Goal: Check status: Check status

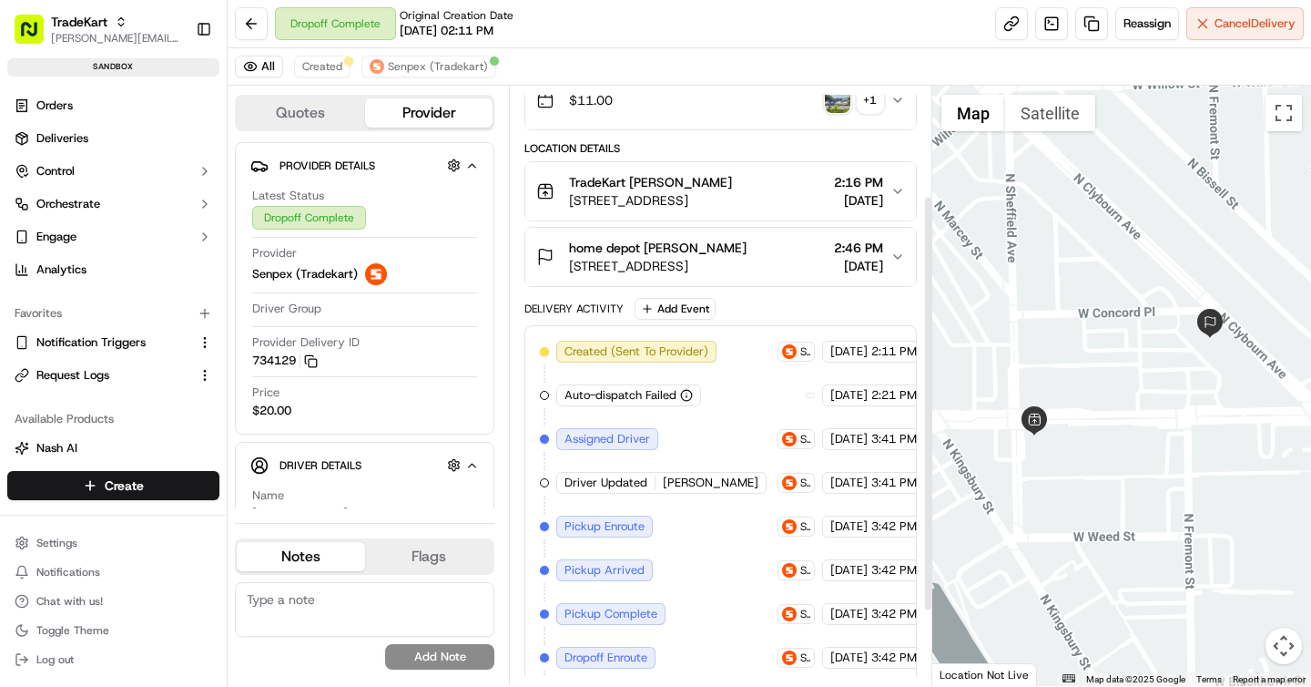
scroll to position [158, 0]
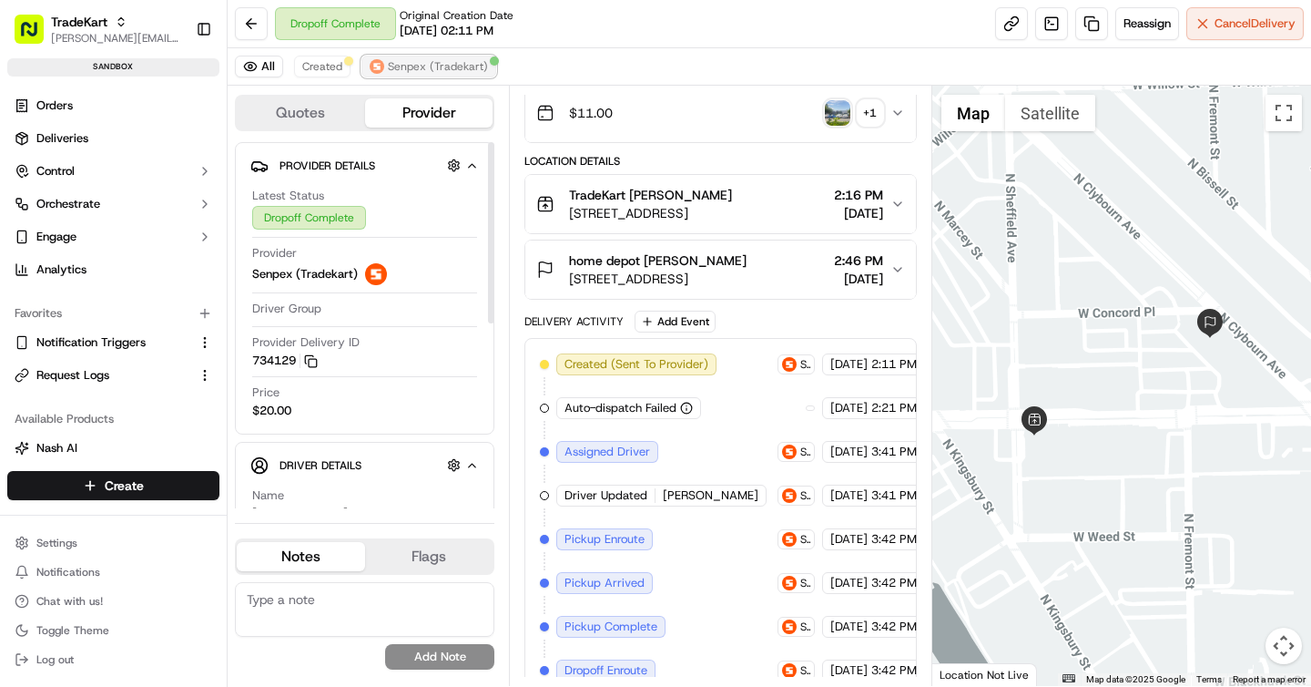
click at [433, 64] on span "Senpex (Tradekart)" at bounding box center [438, 66] width 100 height 15
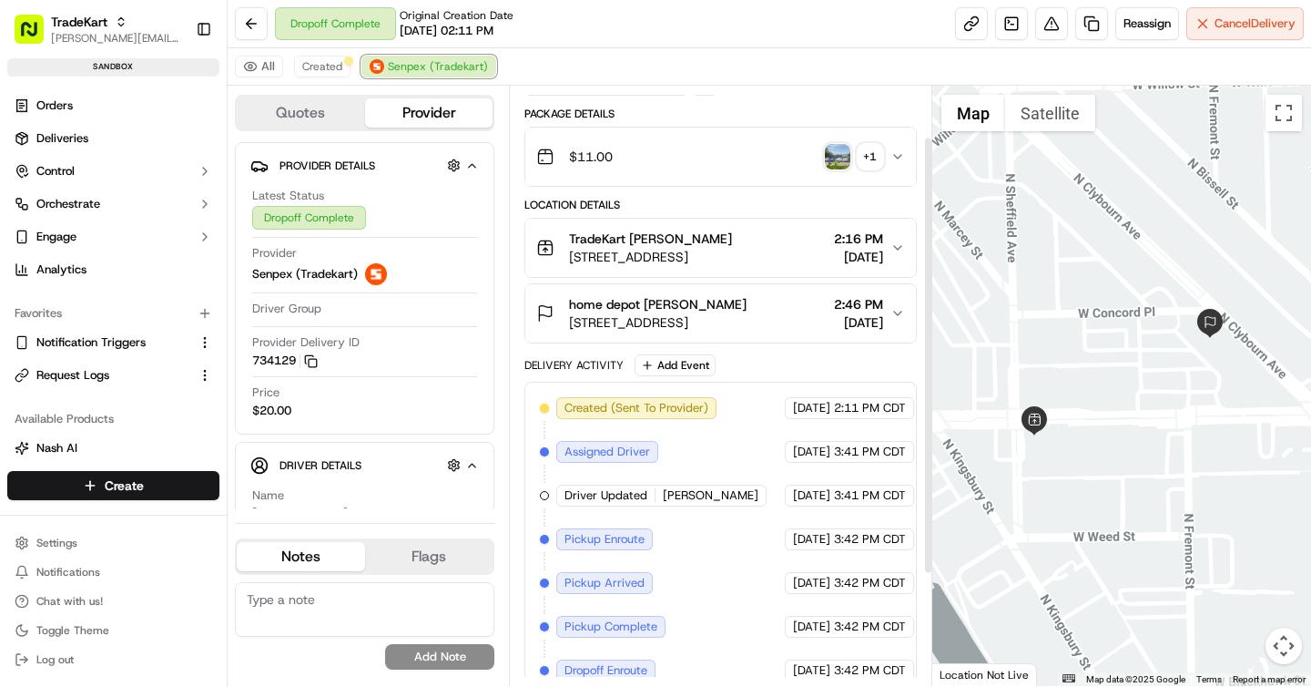
scroll to position [0, 0]
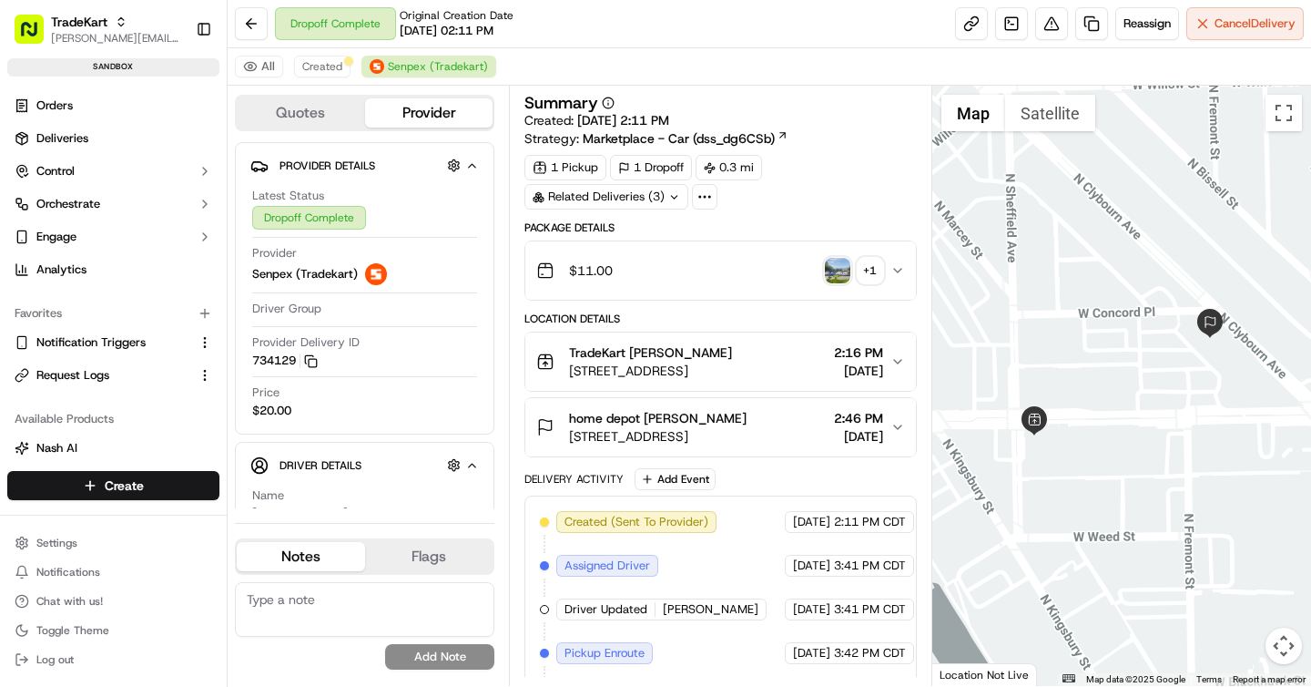
click at [902, 270] on icon "button" at bounding box center [897, 270] width 15 height 15
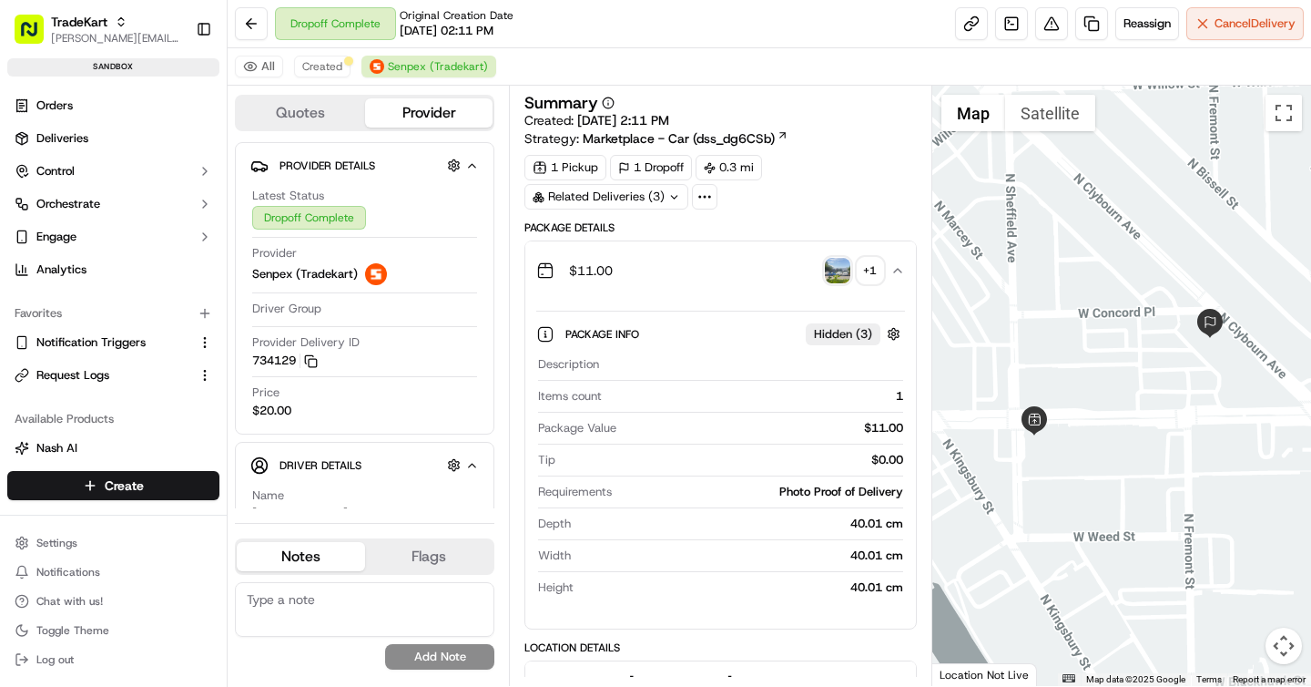
click at [872, 279] on div "+ 1" at bounding box center [870, 270] width 25 height 25
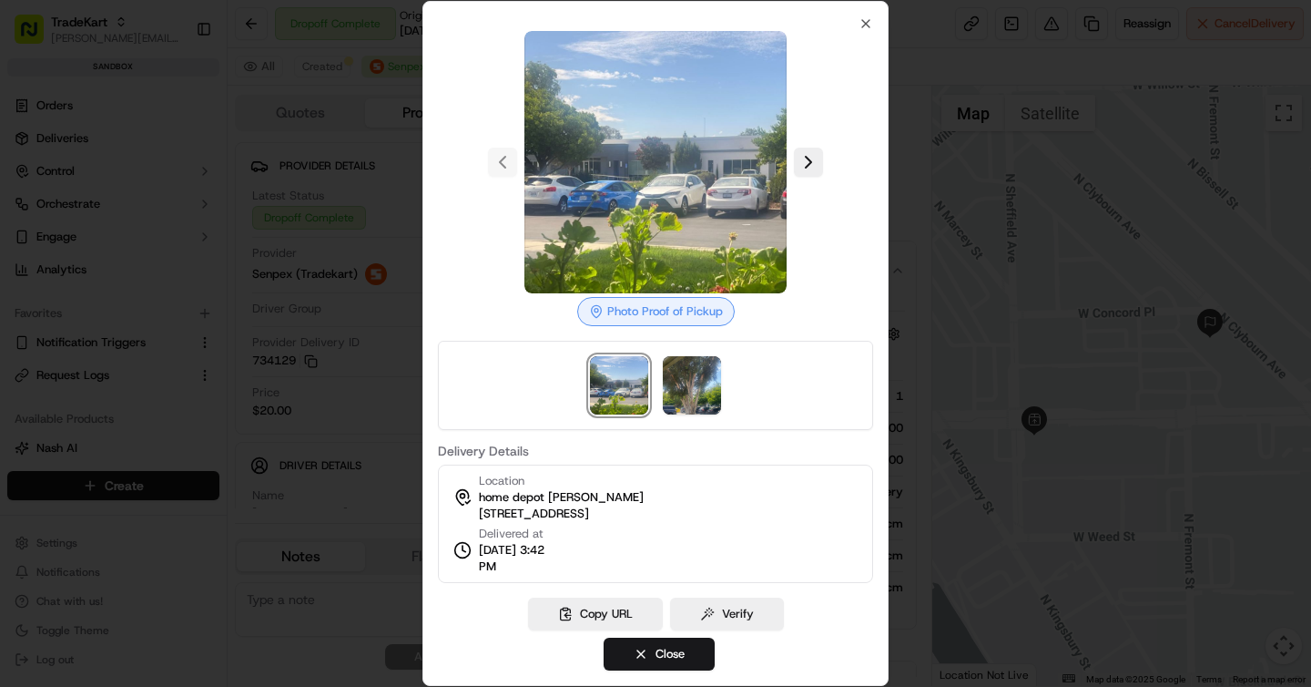
click at [864, 15] on div "Photo Proof of Pickup Delivery Details Location home depot Clifton Kartner 900 …" at bounding box center [655, 343] width 466 height 685
click at [864, 20] on icon "button" at bounding box center [866, 23] width 15 height 15
